Goal: Browse casually

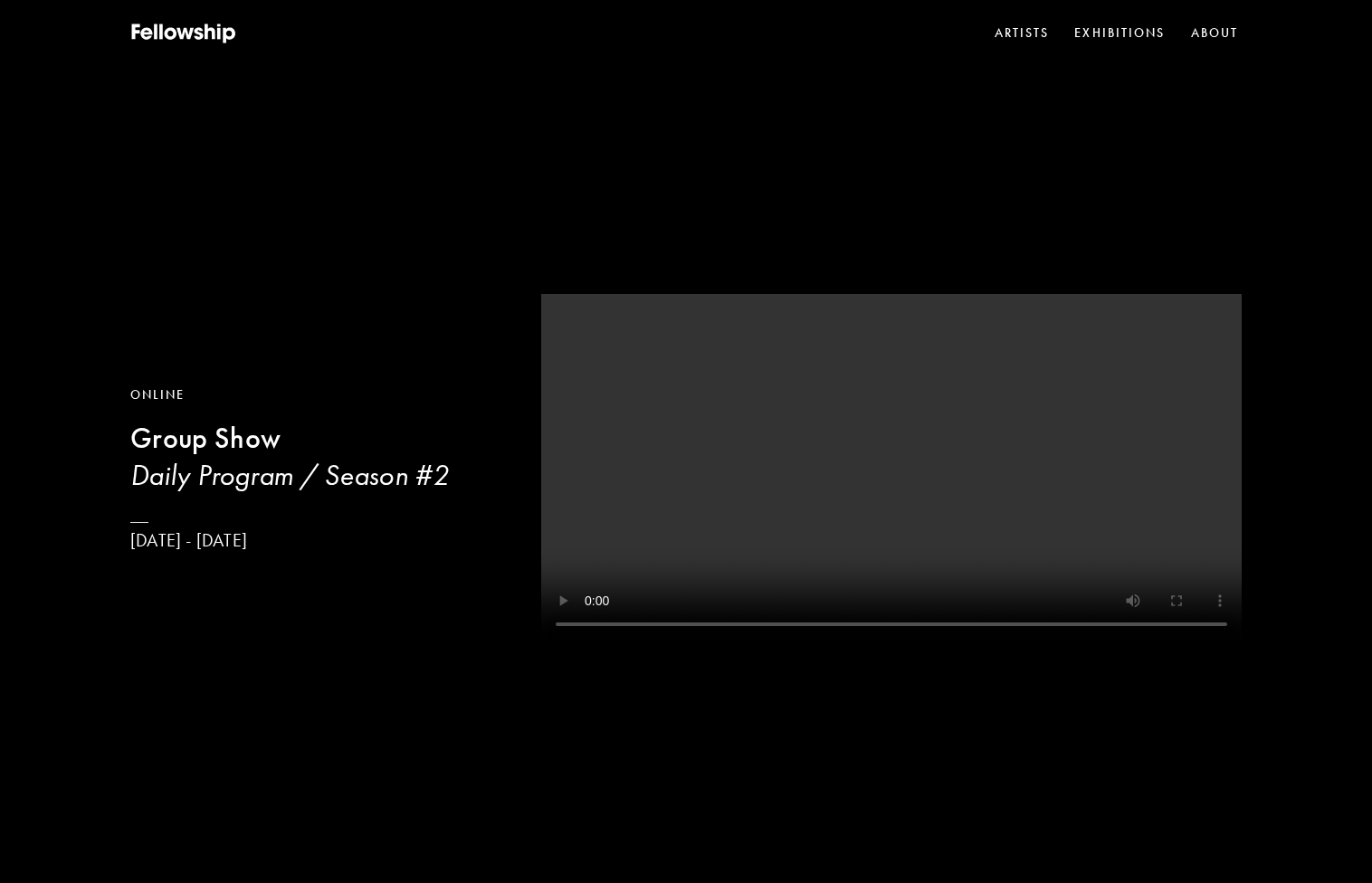
drag, startPoint x: 691, startPoint y: 648, endPoint x: 874, endPoint y: 633, distance: 183.6
click at [874, 633] on video at bounding box center [891, 469] width 701 height 350
drag, startPoint x: 875, startPoint y: 643, endPoint x: 842, endPoint y: 646, distance: 33.1
click at [842, 644] on video at bounding box center [891, 469] width 701 height 350
click at [1031, 33] on link "Artists" at bounding box center [1022, 33] width 63 height 27
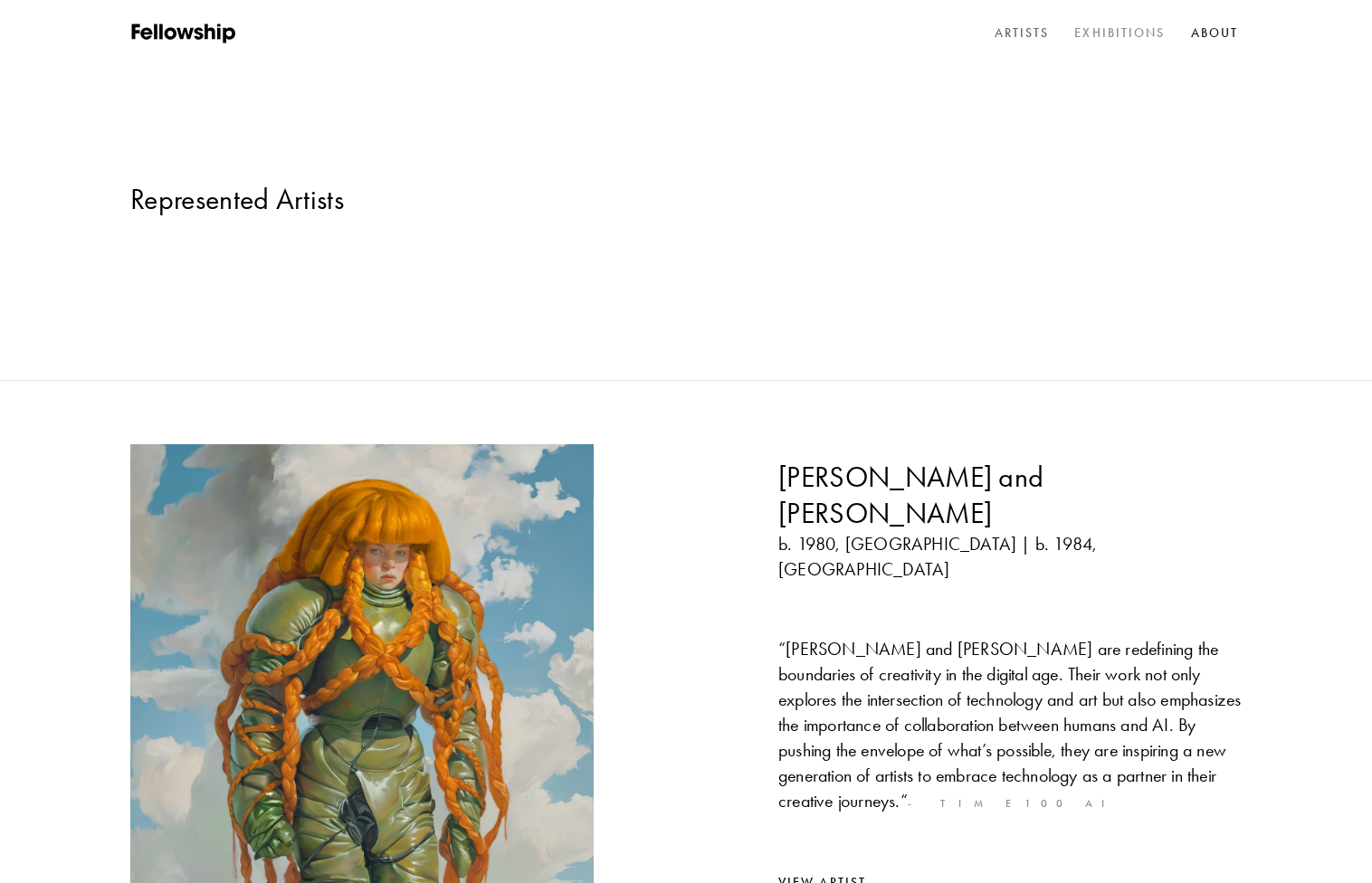
click at [1109, 35] on link "Exhibitions" at bounding box center [1120, 33] width 98 height 27
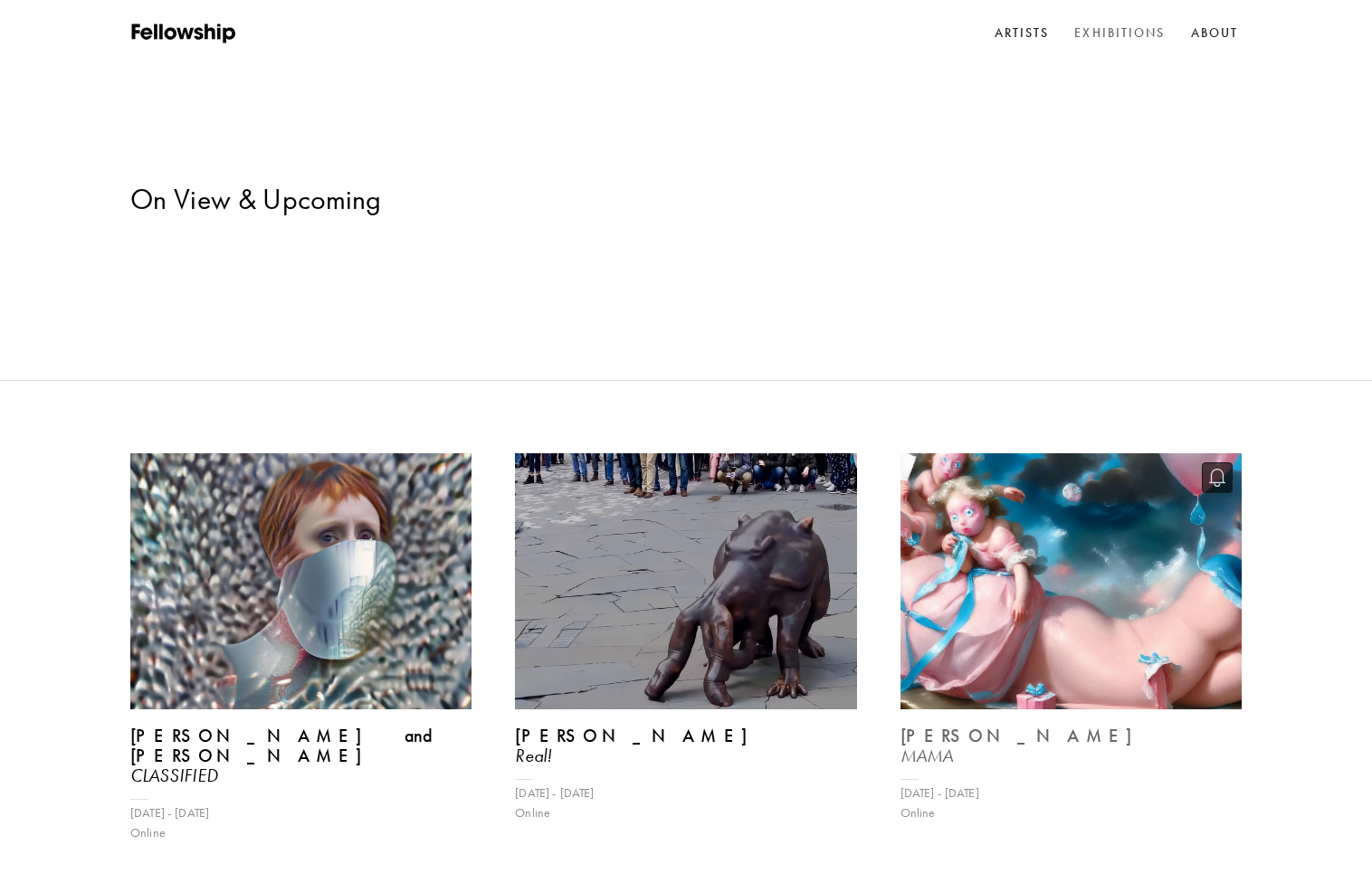
click at [1023, 504] on img at bounding box center [1071, 581] width 352 height 264
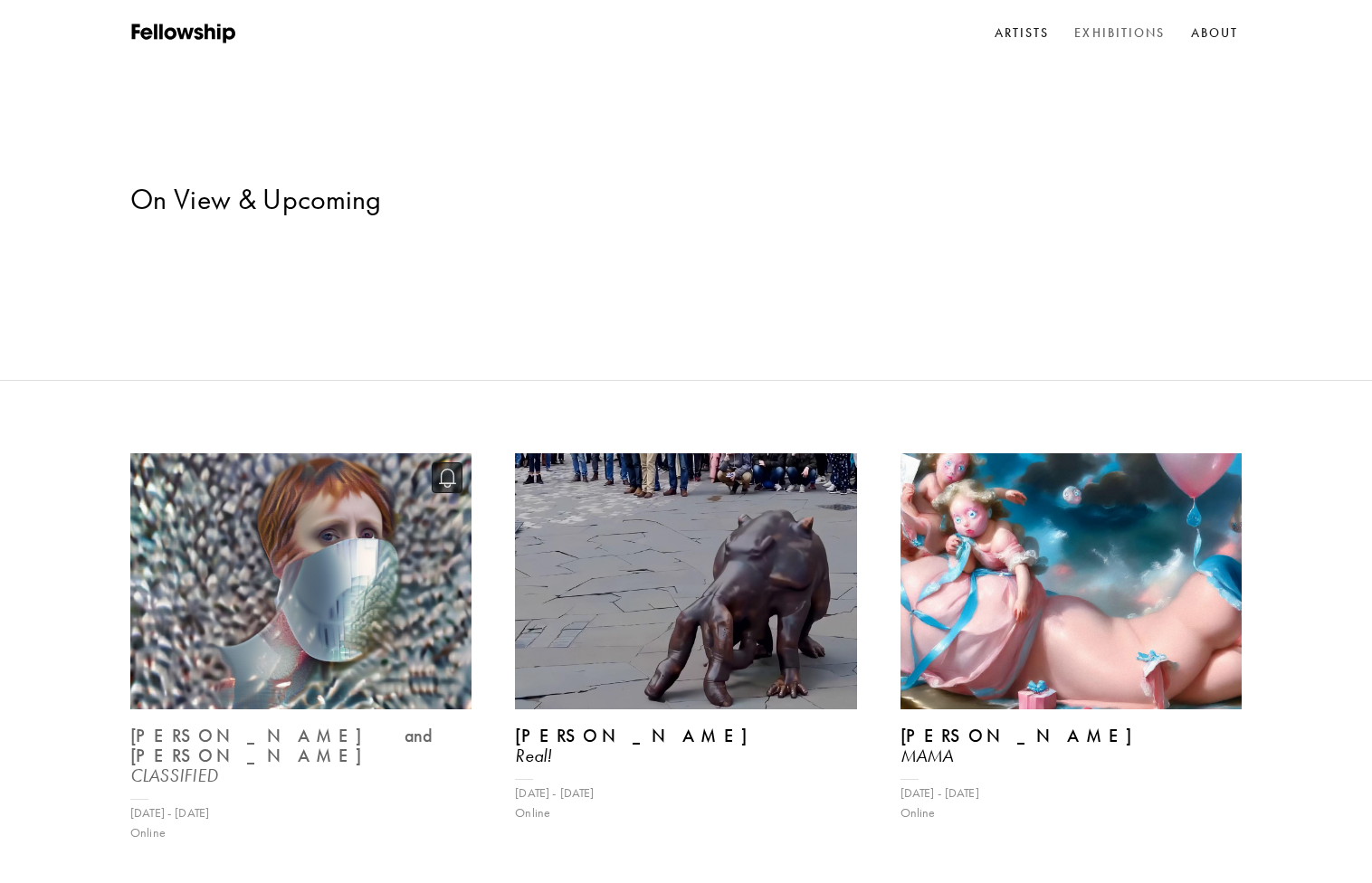
click at [342, 449] on img at bounding box center [301, 581] width 352 height 264
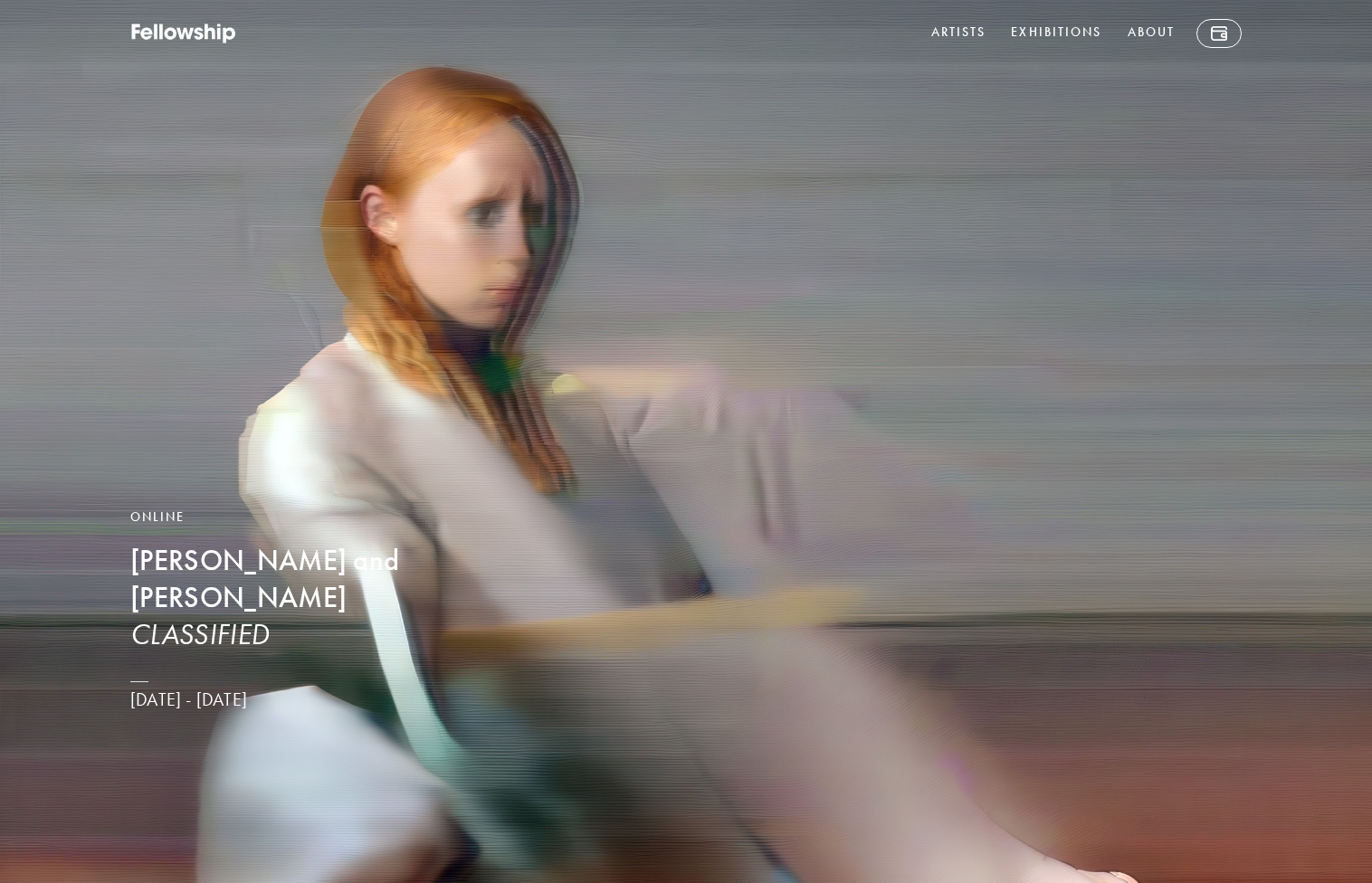
click at [905, 545] on img at bounding box center [686, 442] width 1372 height 883
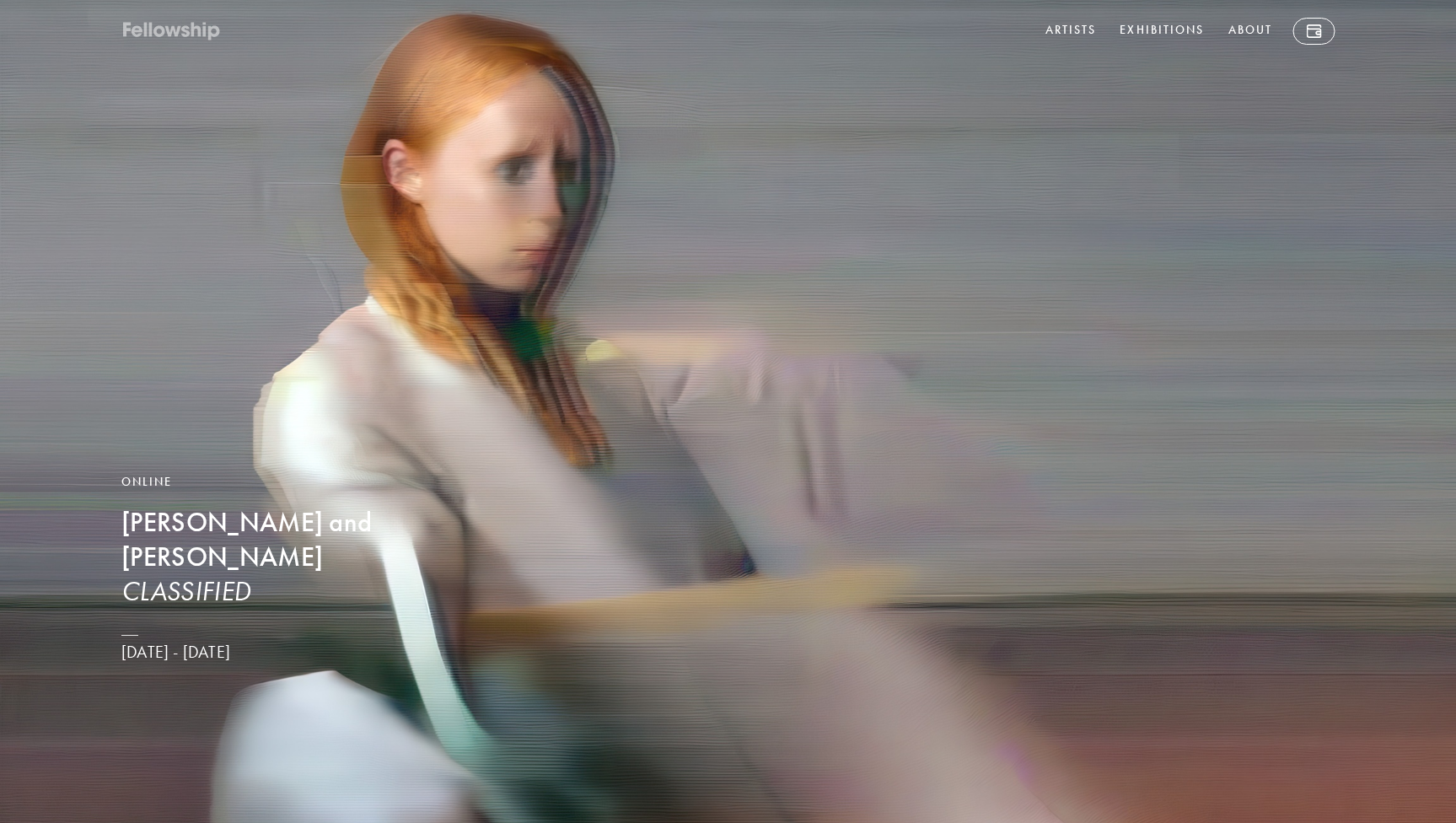
click at [178, 35] on icon at bounding box center [174, 32] width 16 height 11
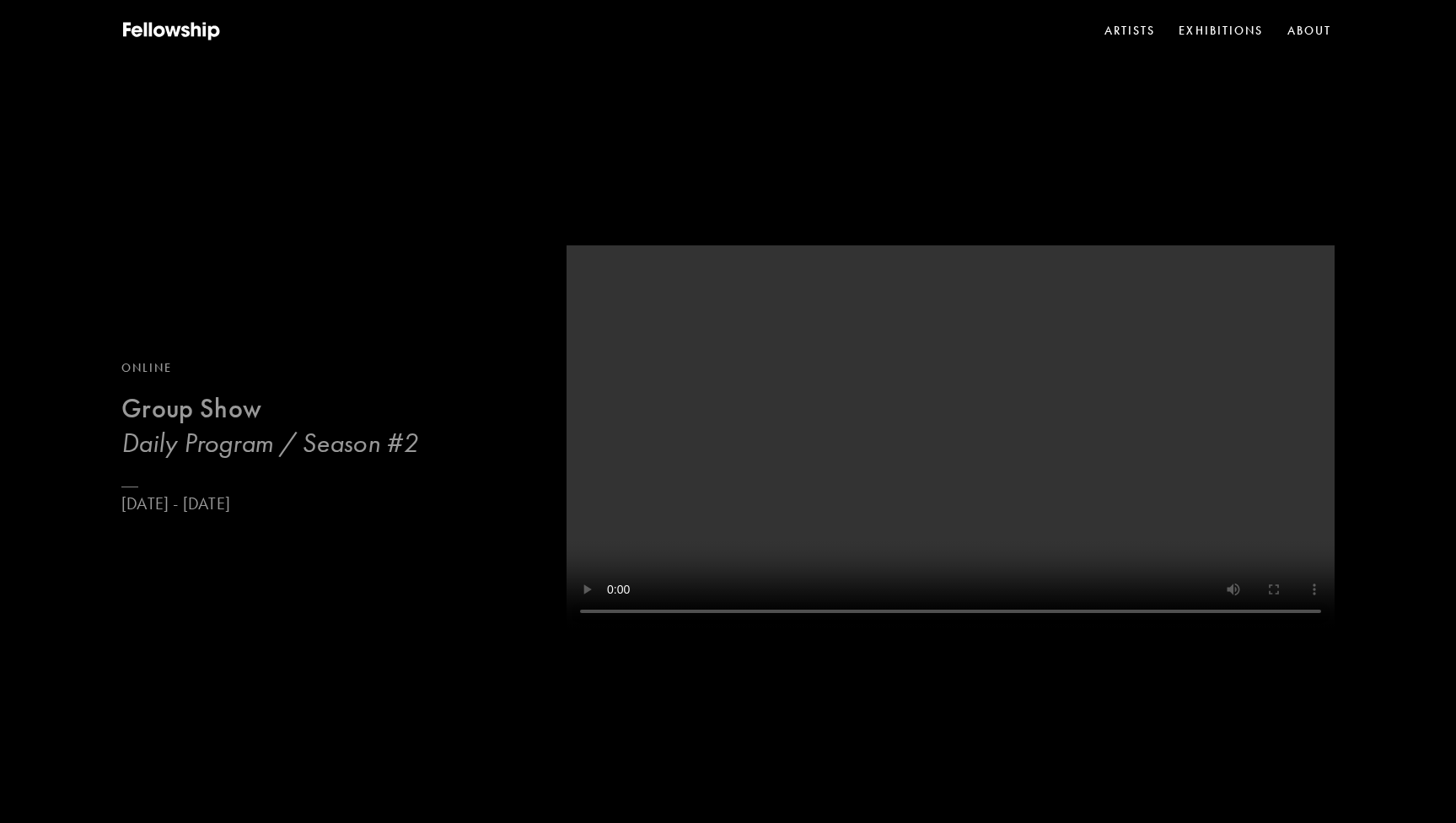
click at [210, 433] on h3 "Daily Program / Season #2" at bounding box center [270, 442] width 297 height 34
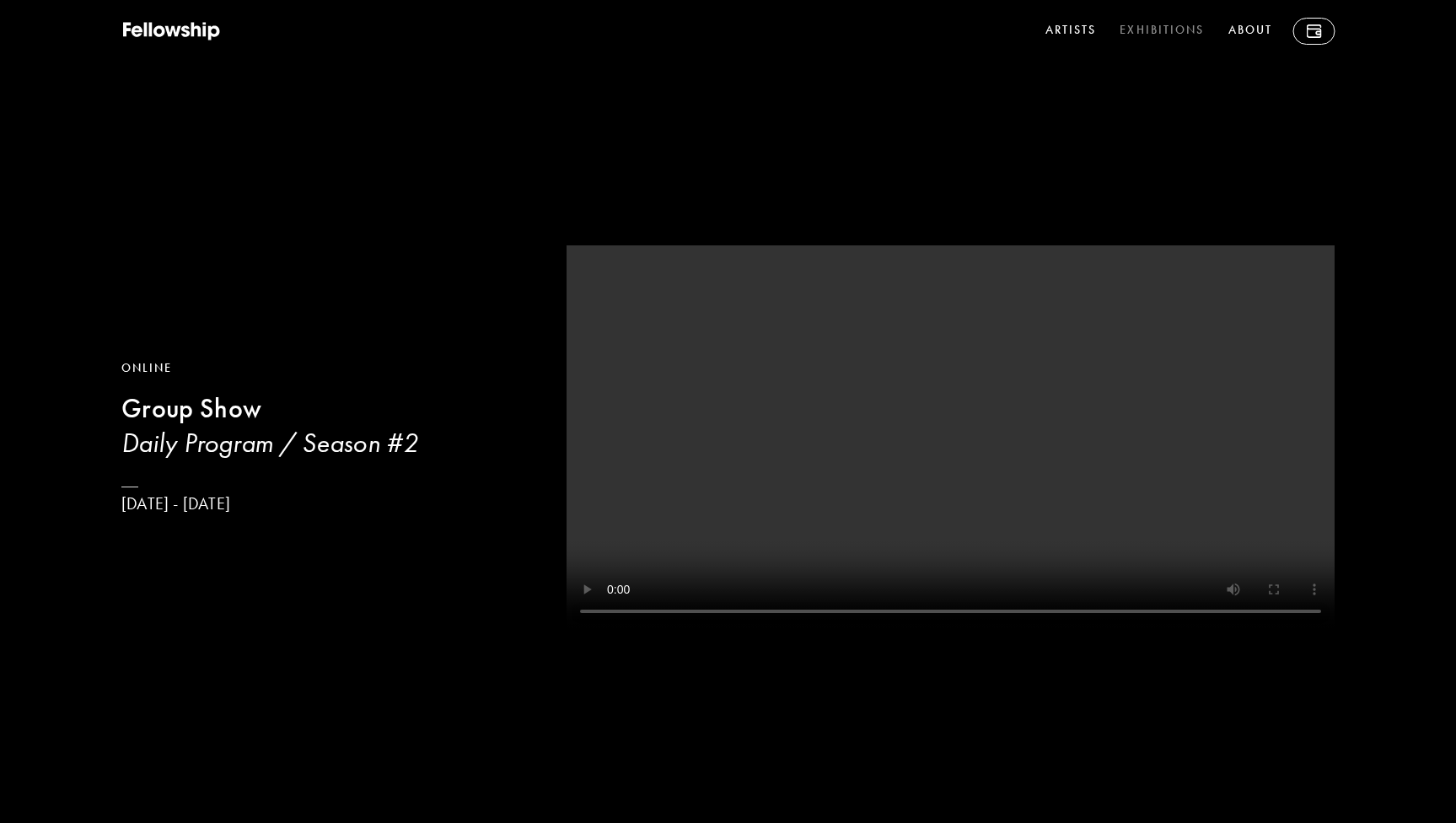
click at [1134, 27] on link "Exhibitions" at bounding box center [1162, 31] width 91 height 27
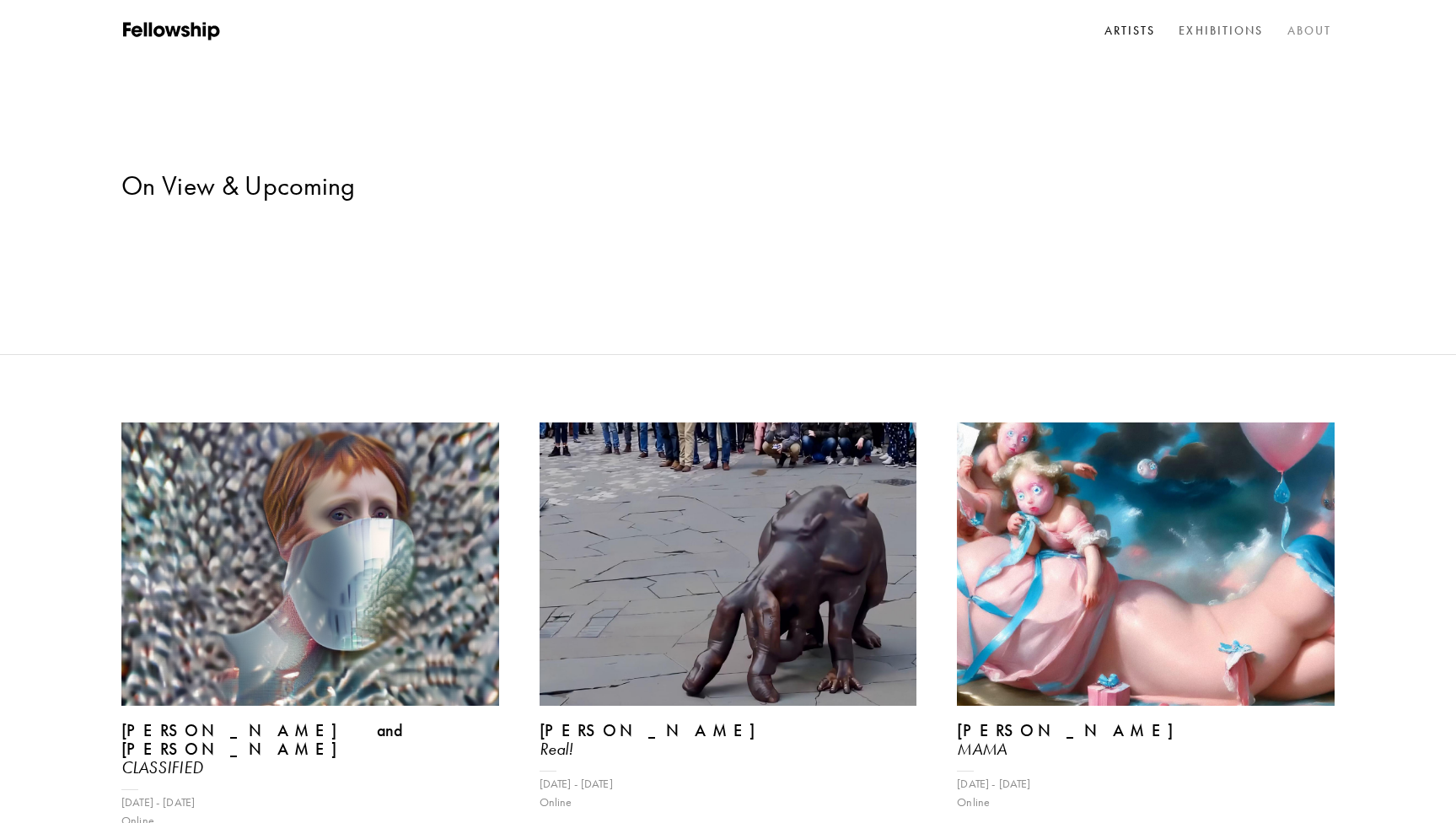
click at [1278, 29] on link "About" at bounding box center [1310, 31] width 51 height 25
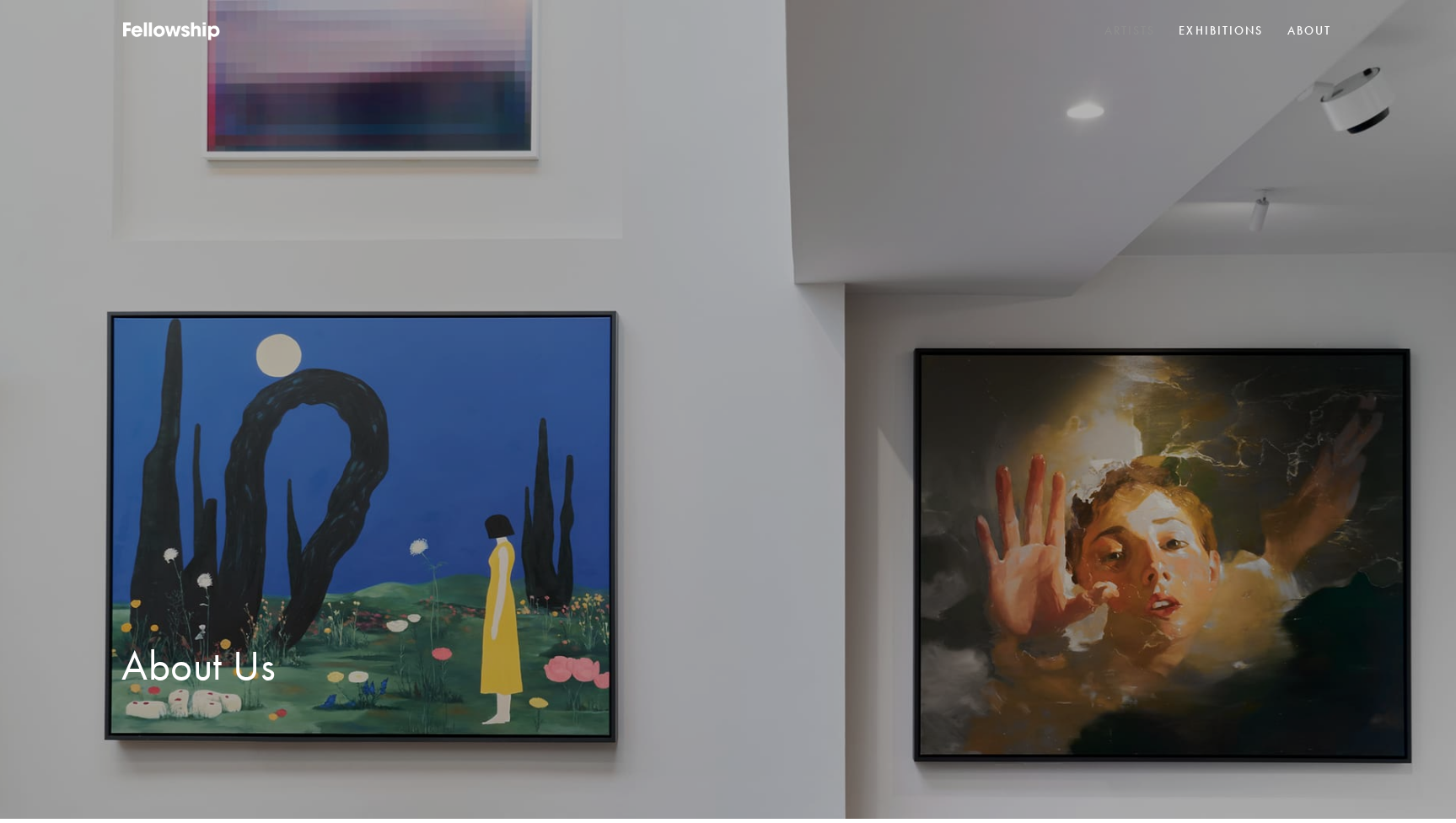
click at [1143, 31] on link "Artists" at bounding box center [1131, 31] width 58 height 25
